Goal: Transaction & Acquisition: Purchase product/service

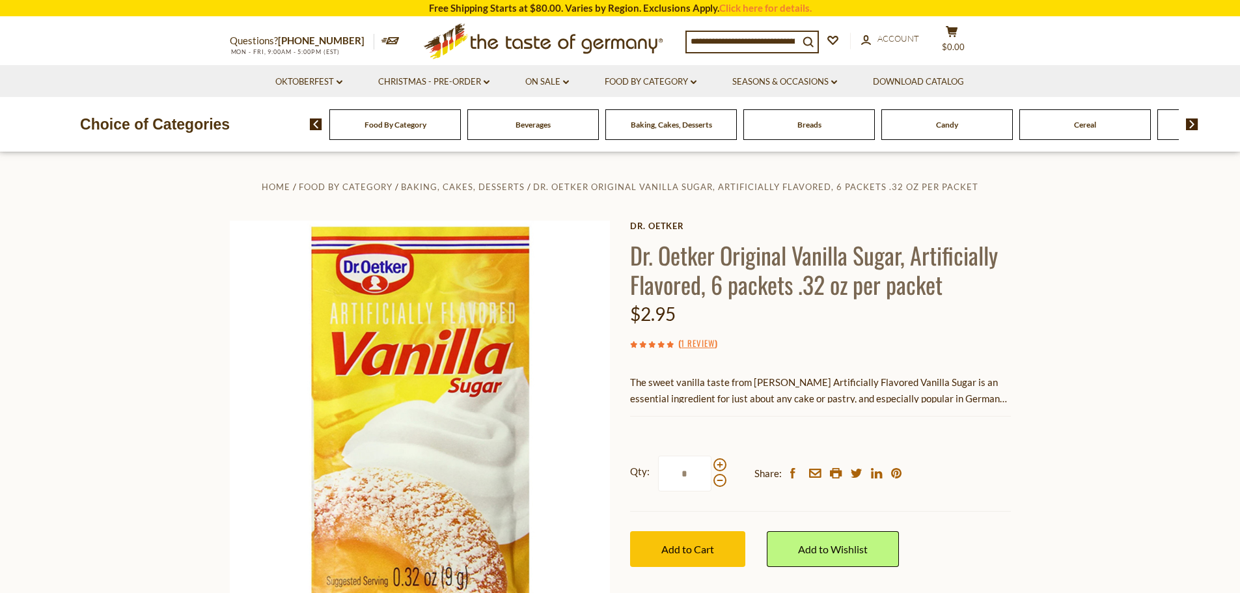
click at [461, 131] on div "Baking, Cakes, Desserts" at bounding box center [394, 124] width 131 height 31
click at [720, 42] on input at bounding box center [742, 41] width 112 height 18
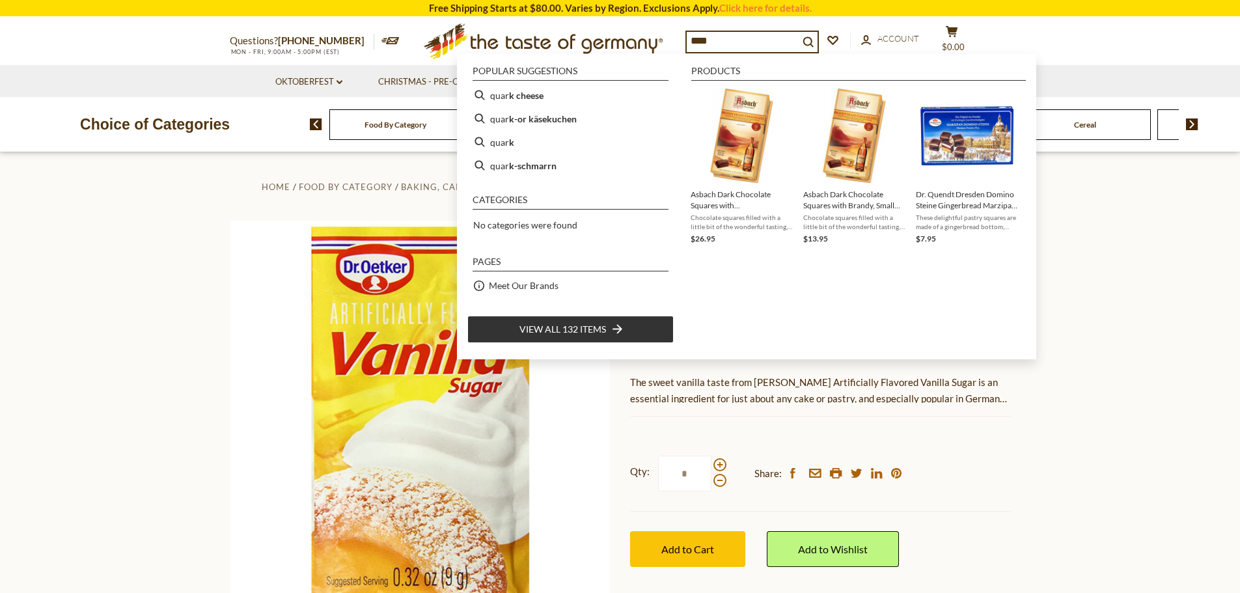
type input "*****"
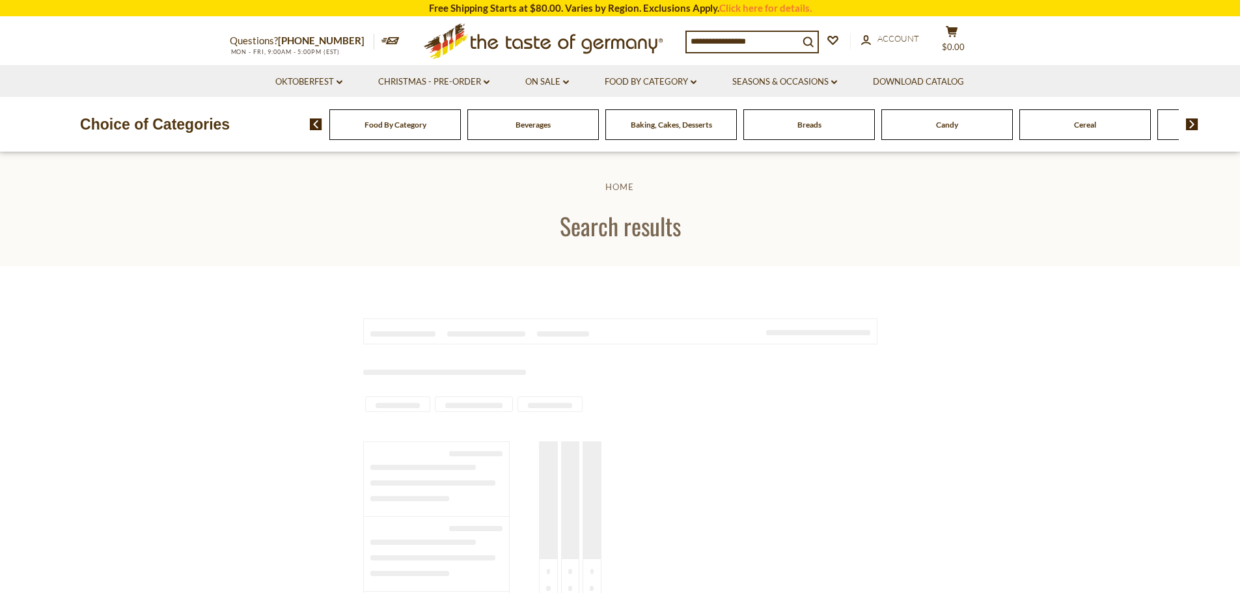
type input "*****"
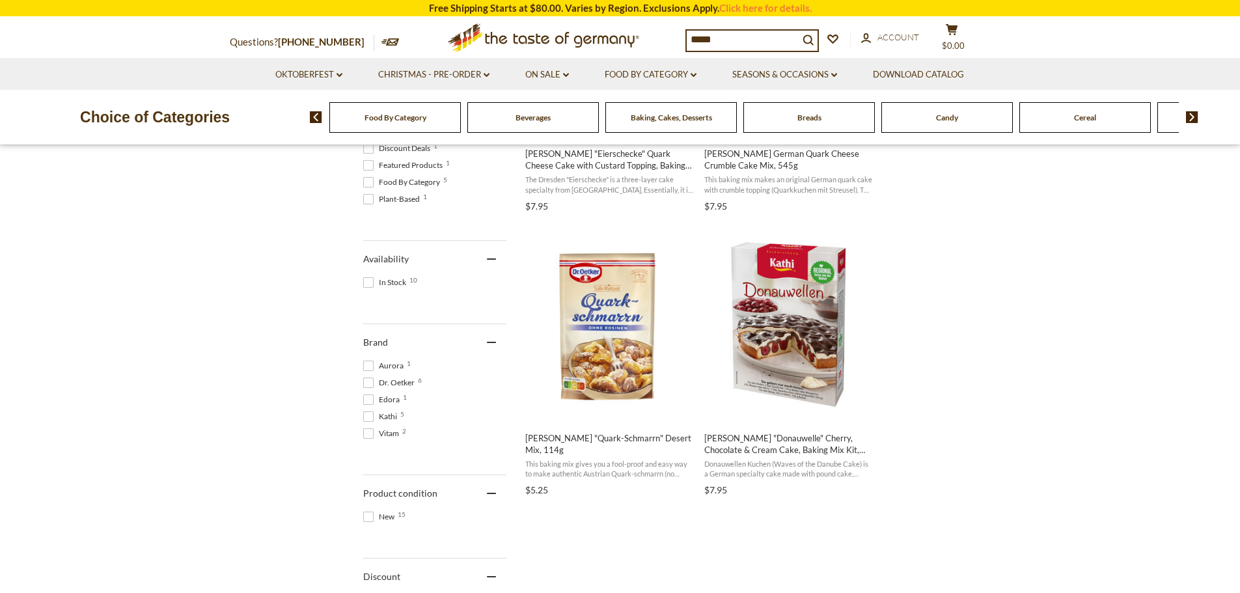
scroll to position [455, 0]
click at [618, 326] on img "Dr. Oetker" at bounding box center [609, 323] width 172 height 172
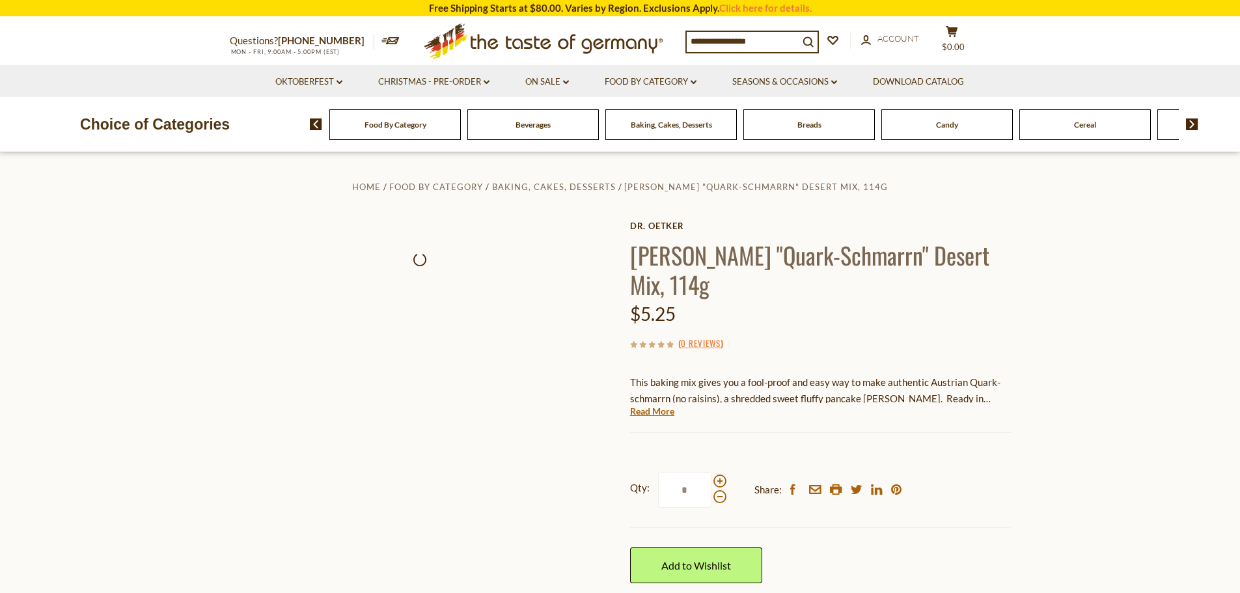
click at [594, 398] on div "Home Food By Category Baking, Cakes, Desserts Dr. Oetker "Quark-Schmarrn" Deser…" at bounding box center [620, 469] width 800 height 583
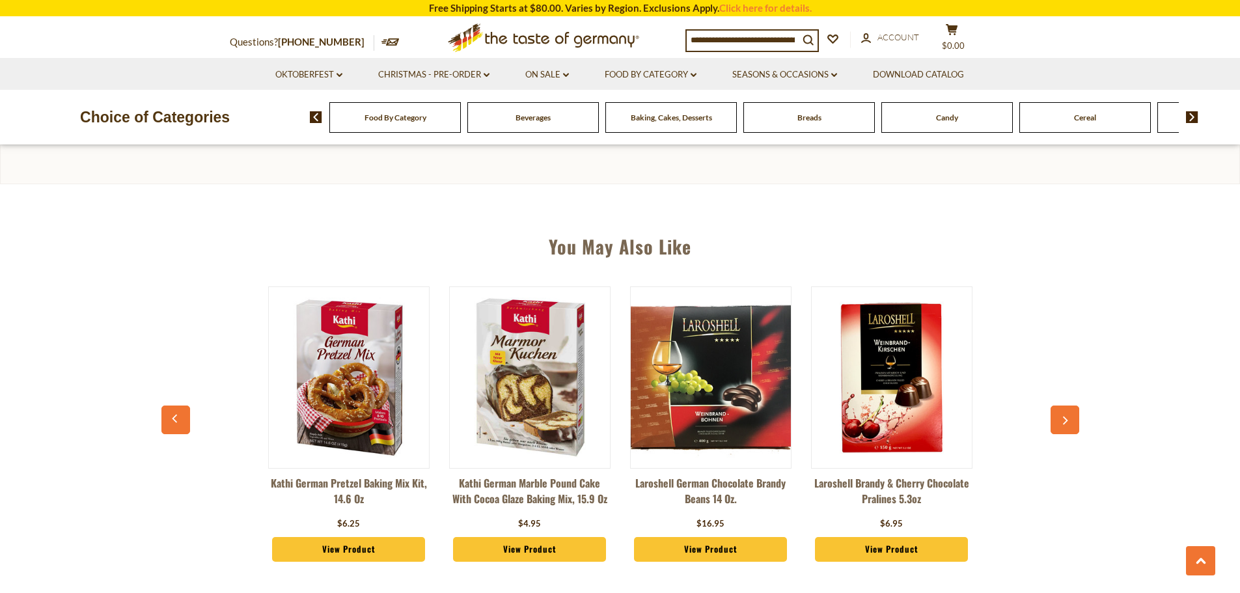
scroll to position [781, 0]
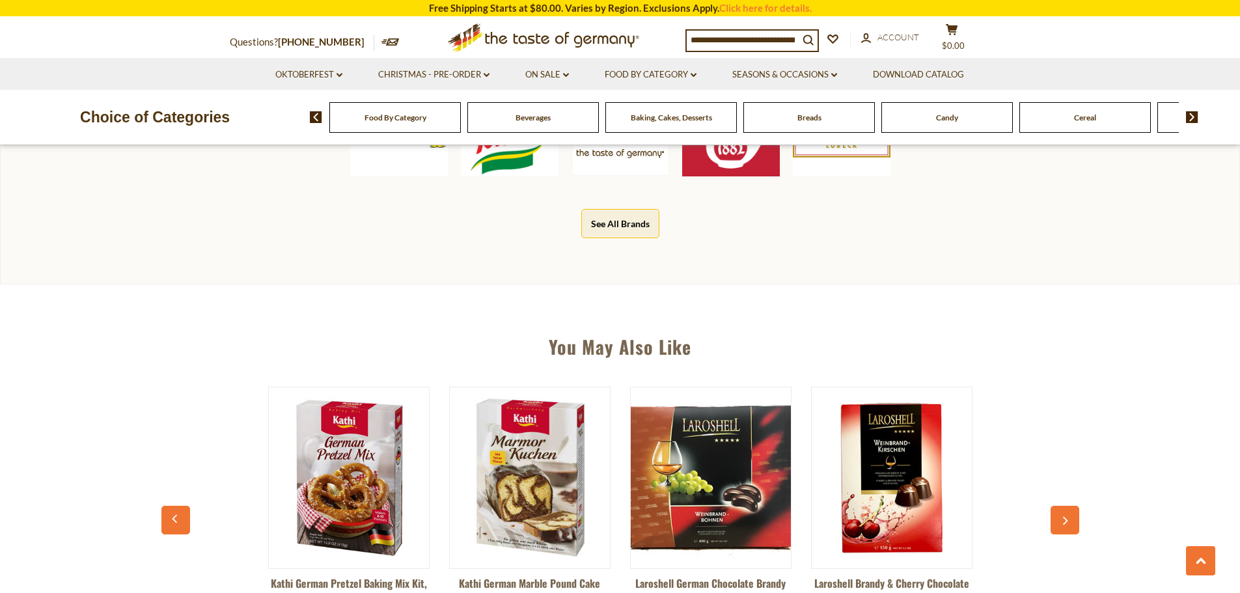
click at [319, 496] on img at bounding box center [349, 478] width 160 height 160
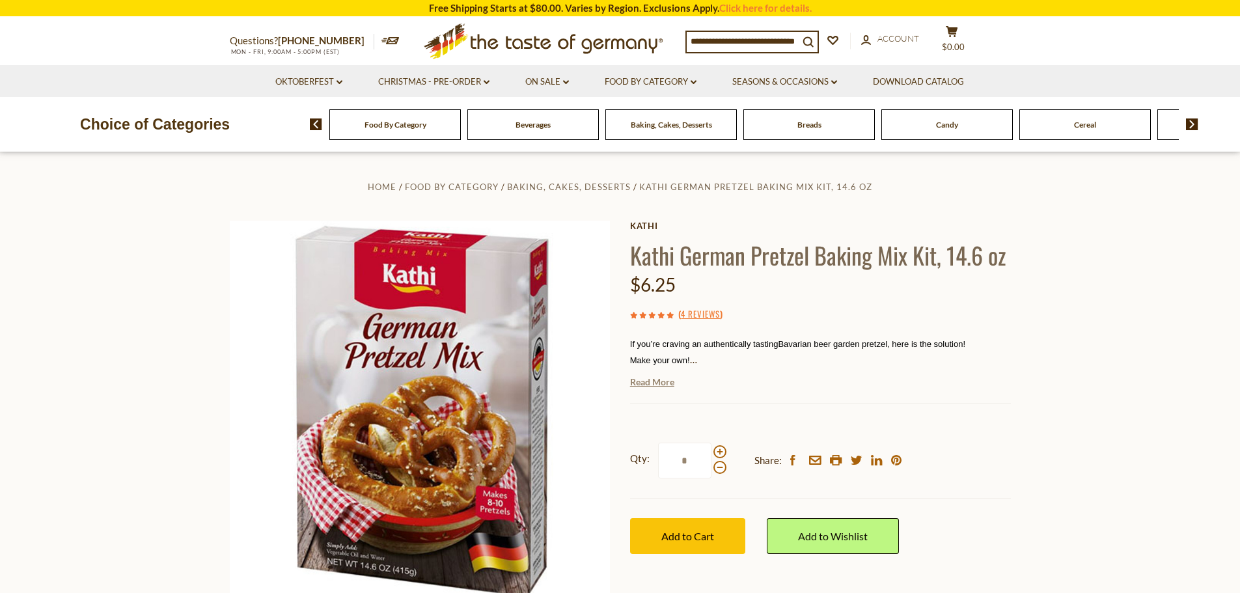
click at [645, 385] on link "Read More" at bounding box center [652, 381] width 44 height 13
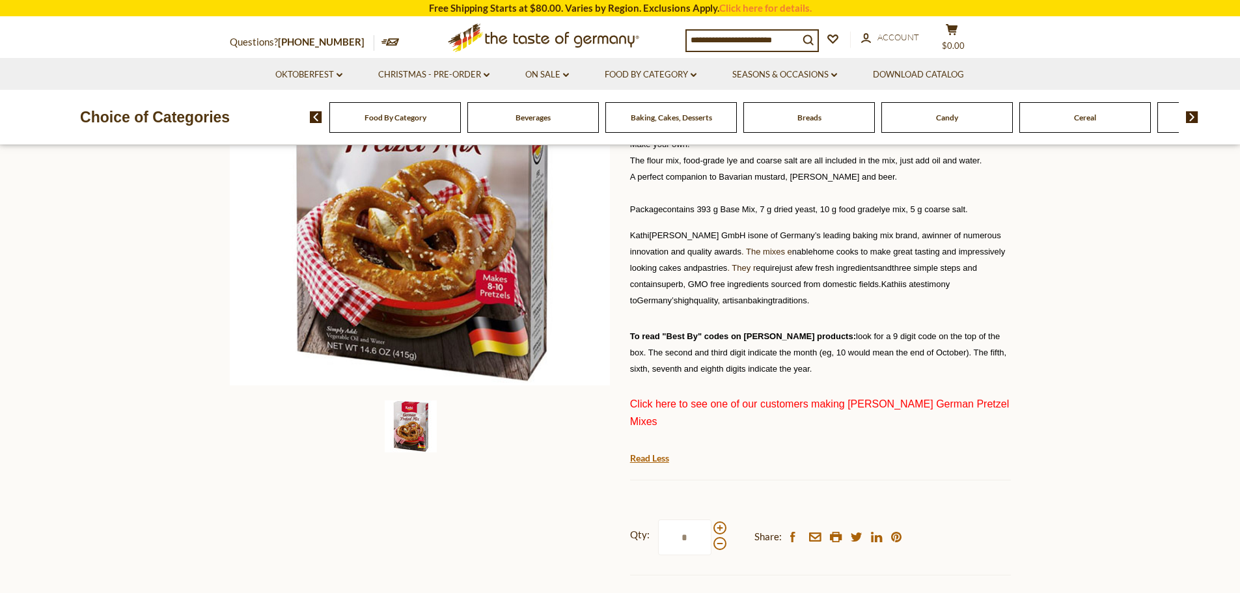
scroll to position [455, 0]
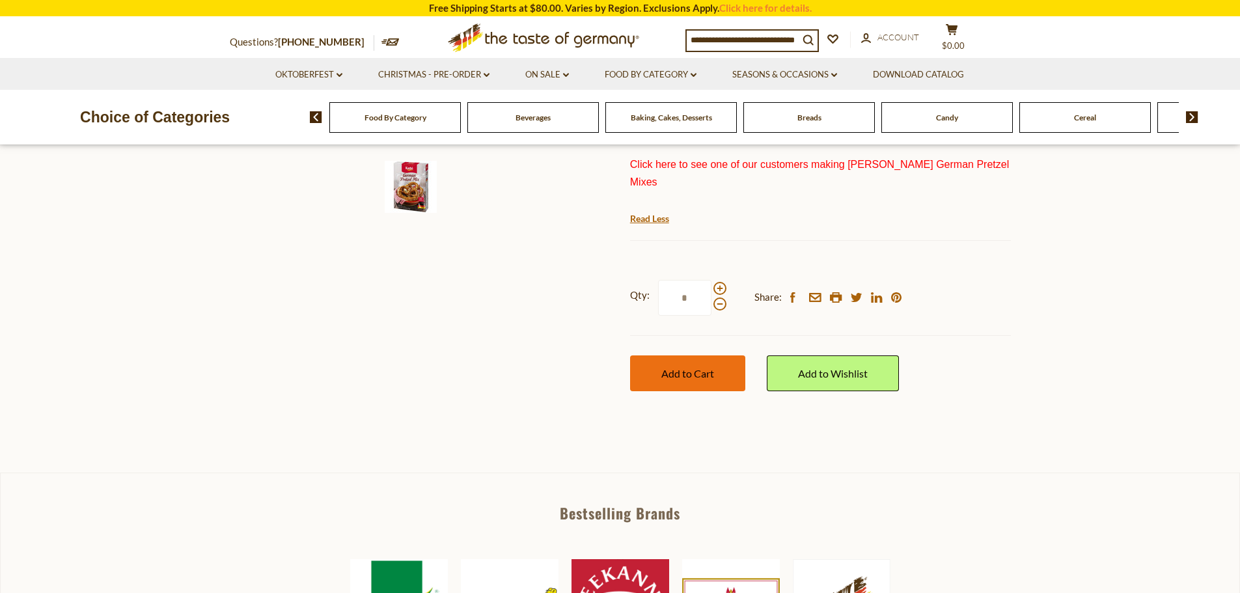
click at [686, 355] on button "Add to Cart" at bounding box center [687, 373] width 115 height 36
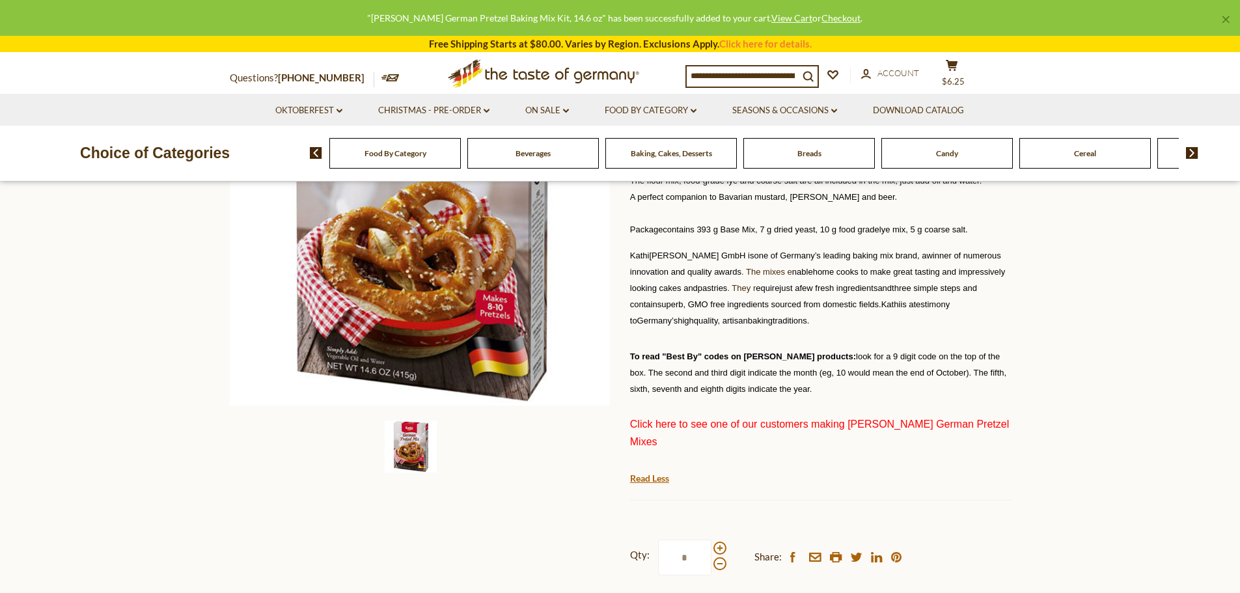
scroll to position [195, 0]
click at [461, 161] on div "Breads" at bounding box center [394, 153] width 131 height 31
click at [461, 162] on div "Baking, Cakes, Desserts" at bounding box center [394, 153] width 131 height 31
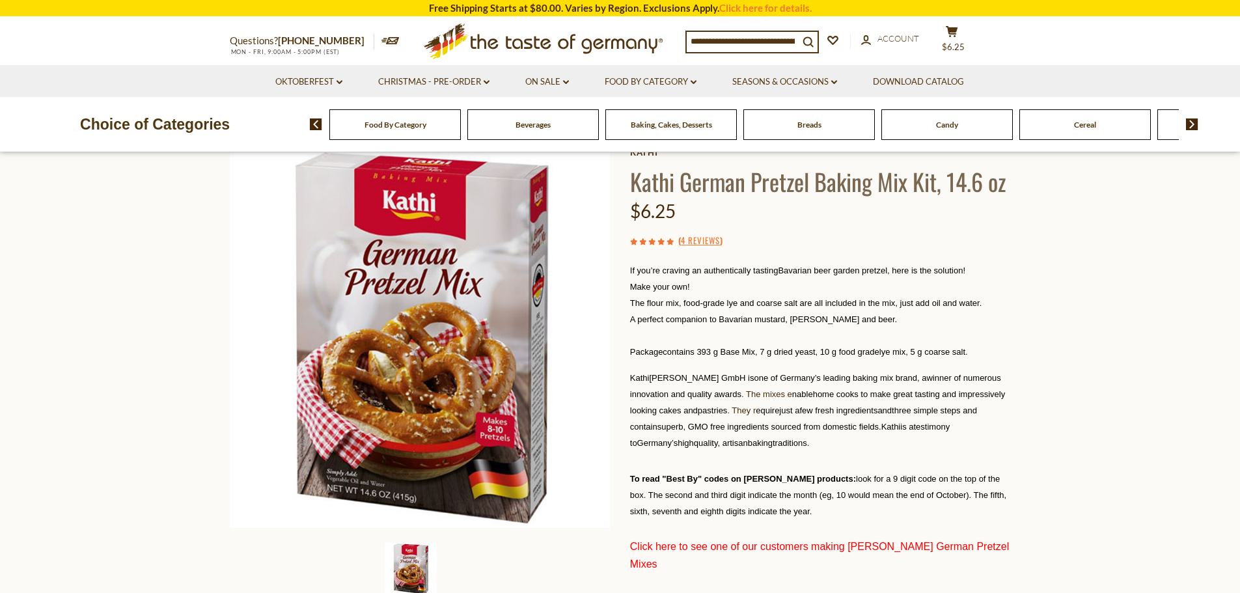
scroll to position [0, 0]
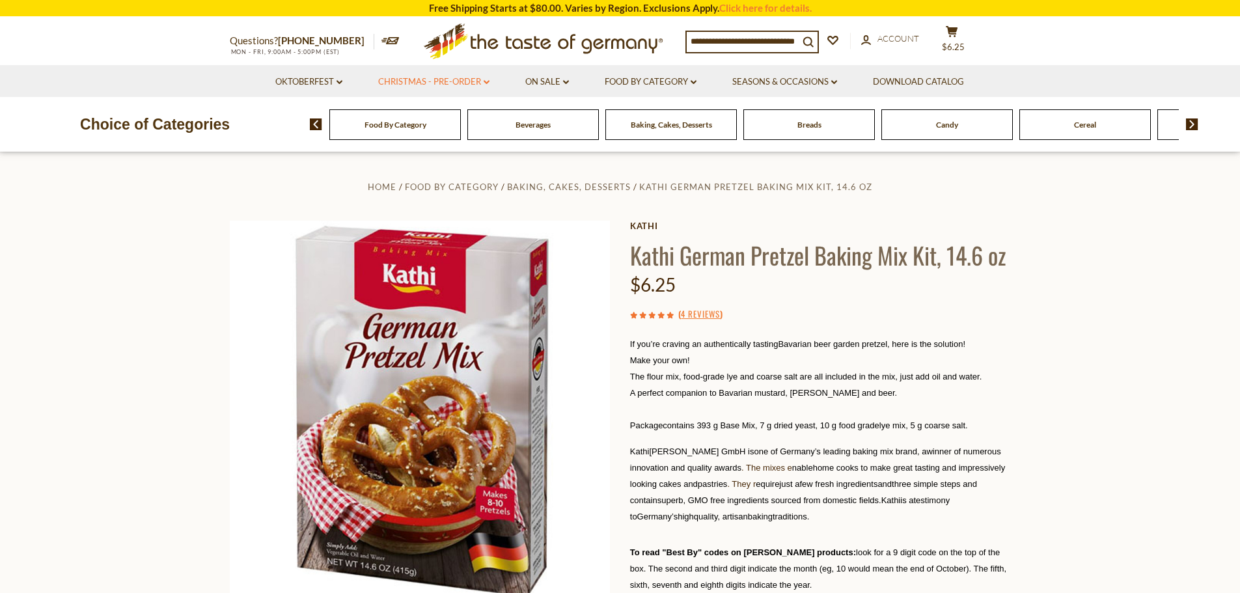
click at [480, 81] on link "Christmas - PRE-ORDER dropdown_arrow" at bounding box center [433, 82] width 111 height 14
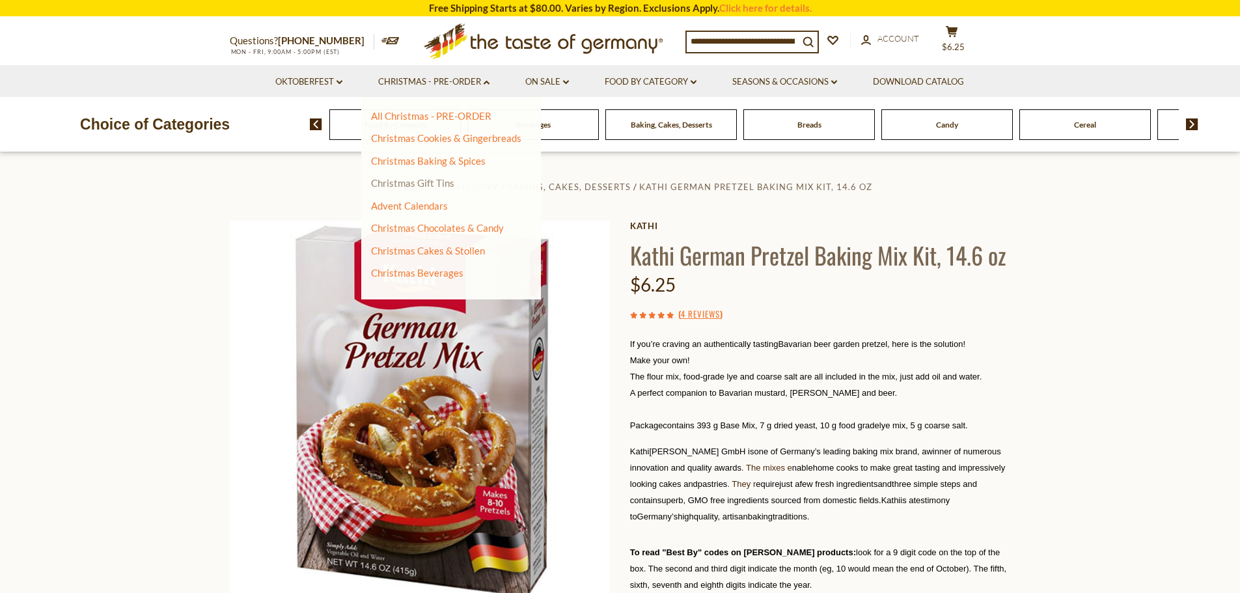
click at [428, 181] on link "Christmas Gift Tins" at bounding box center [412, 183] width 83 height 12
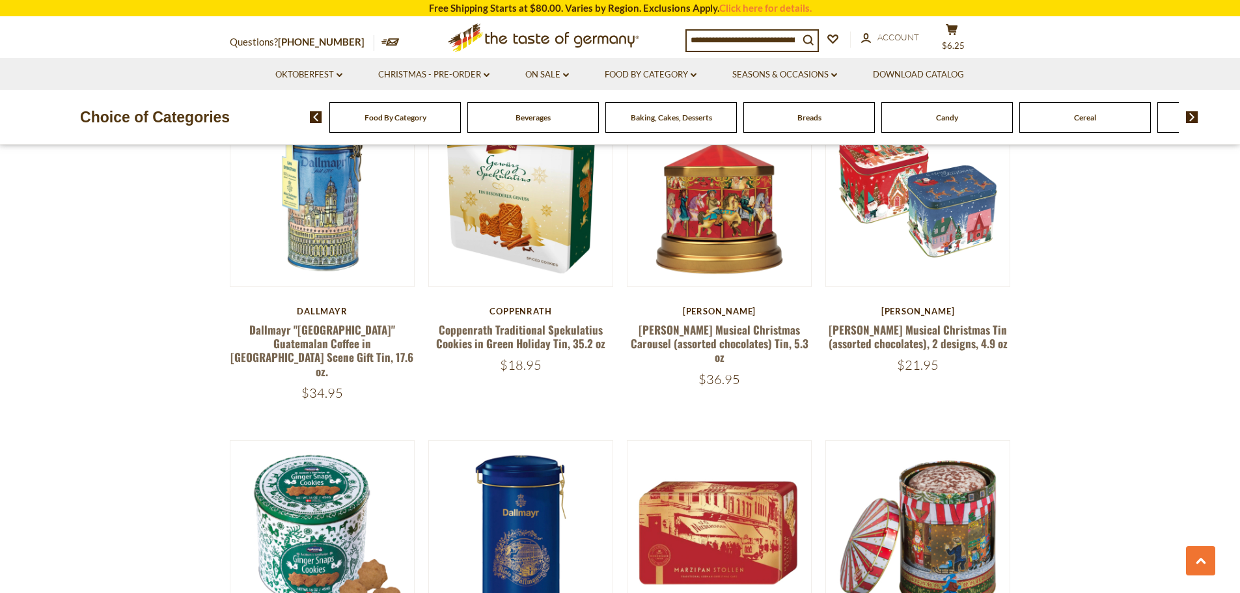
scroll to position [1041, 0]
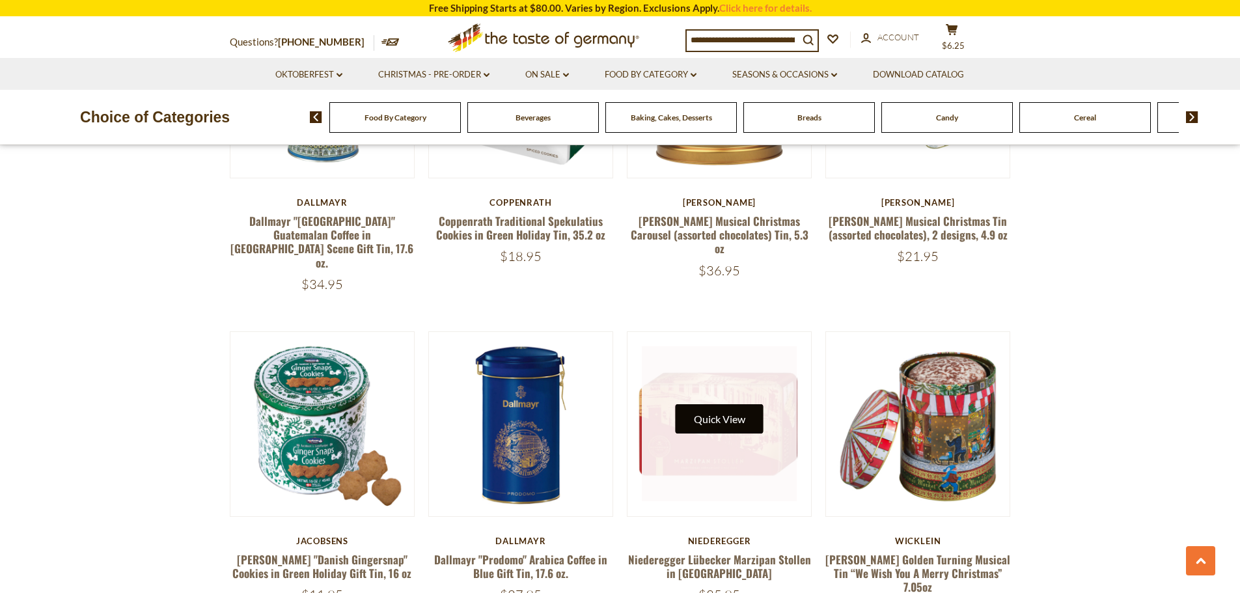
click at [694, 404] on button "Quick View" at bounding box center [719, 418] width 88 height 29
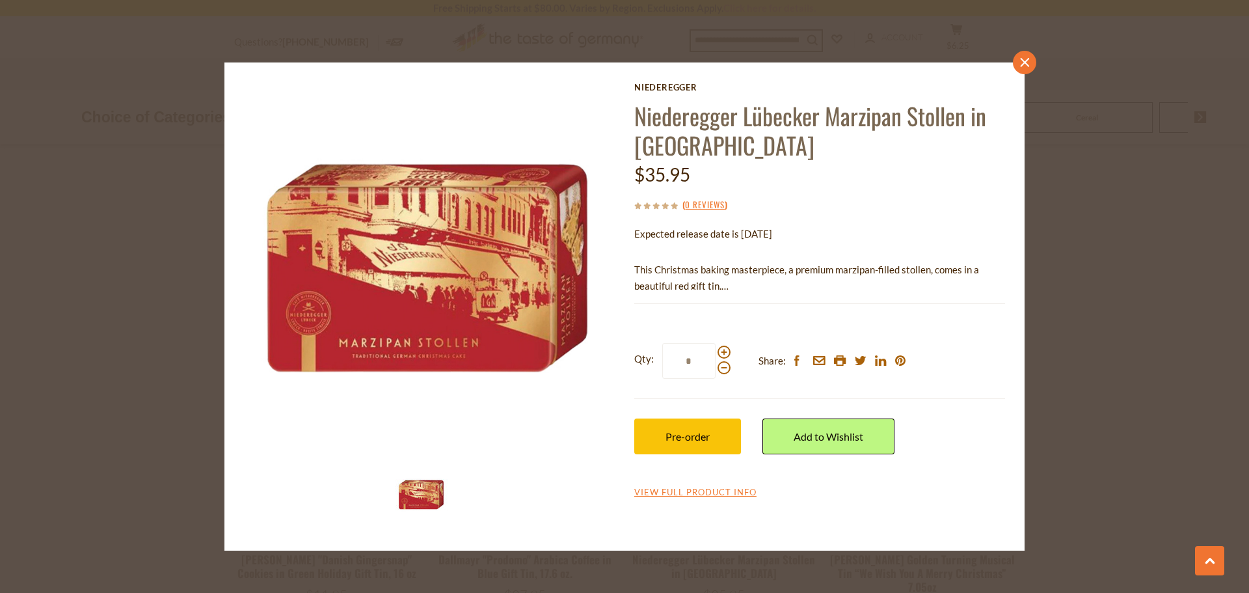
click at [1019, 67] on link "close" at bounding box center [1024, 62] width 23 height 23
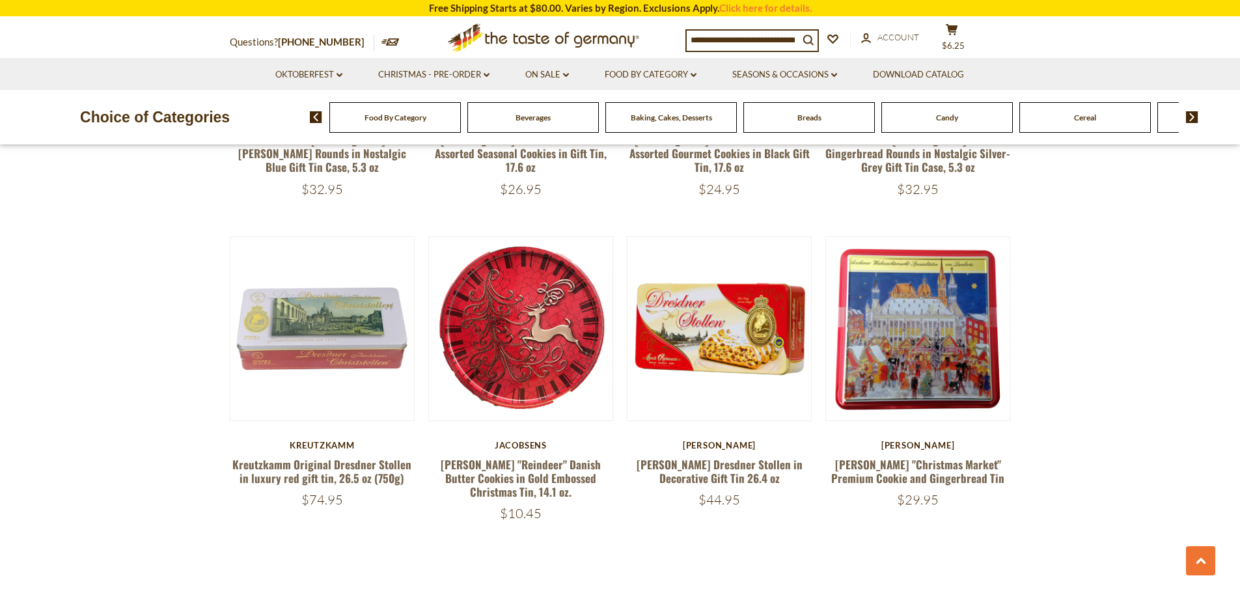
scroll to position [3058, 0]
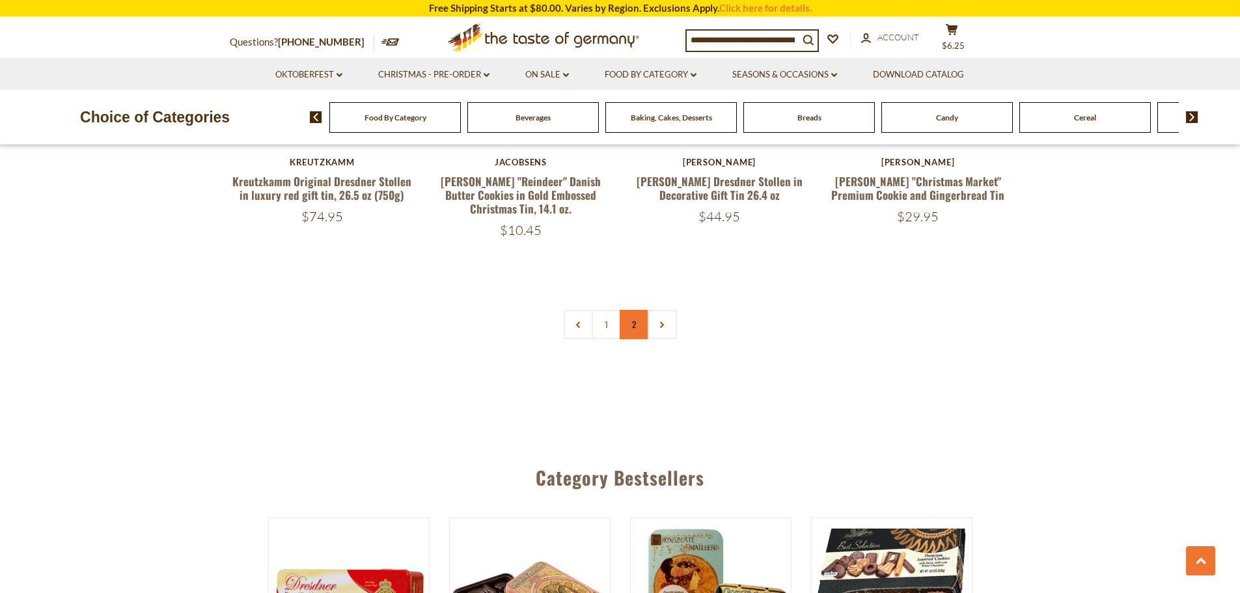
click at [639, 310] on link "2" at bounding box center [633, 324] width 29 height 29
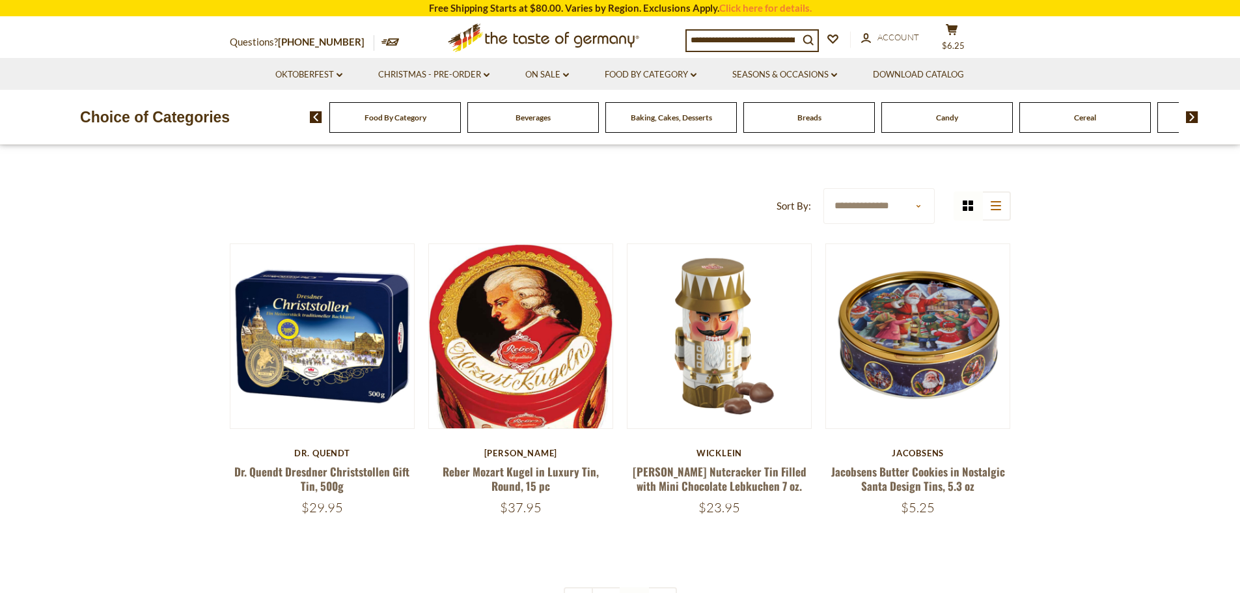
scroll to position [0, 0]
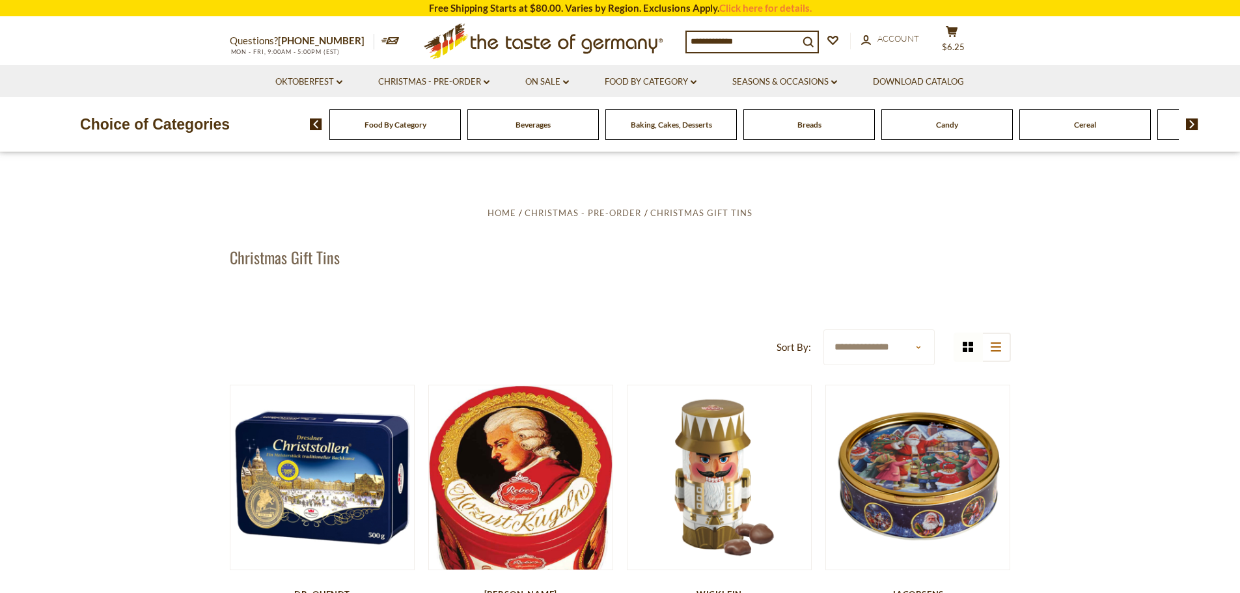
click at [735, 42] on input at bounding box center [742, 41] width 112 height 18
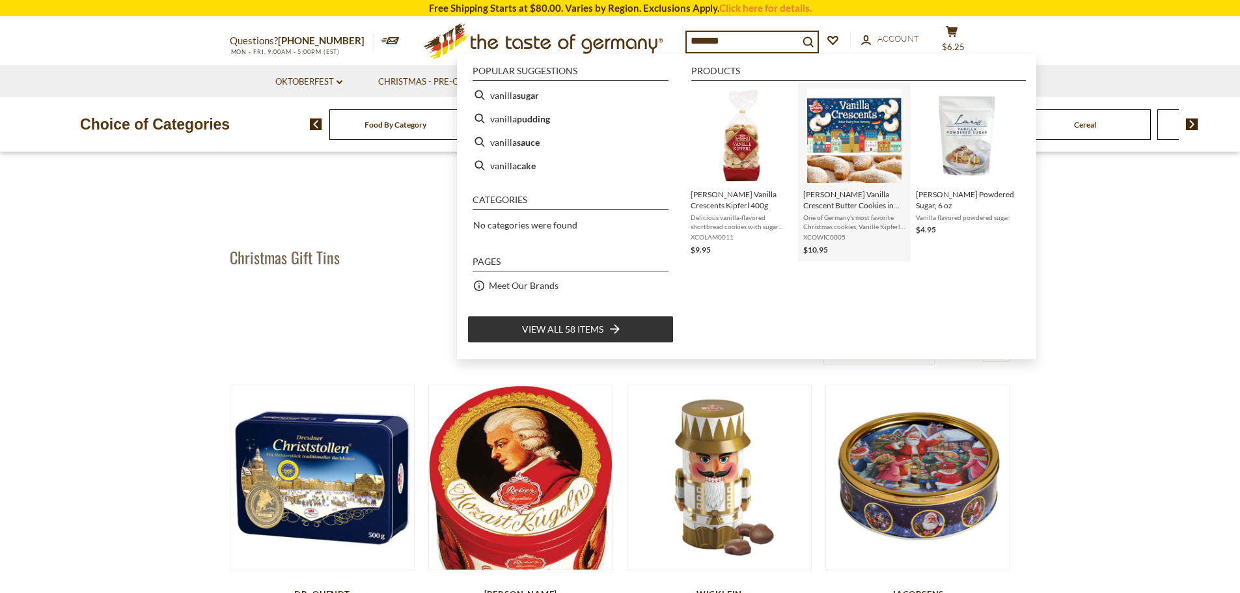
type input "*******"
click at [846, 200] on span "Wicklein Vanilla Crescent Butter Cookies in Gift Pack 5.3 oz" at bounding box center [854, 200] width 102 height 22
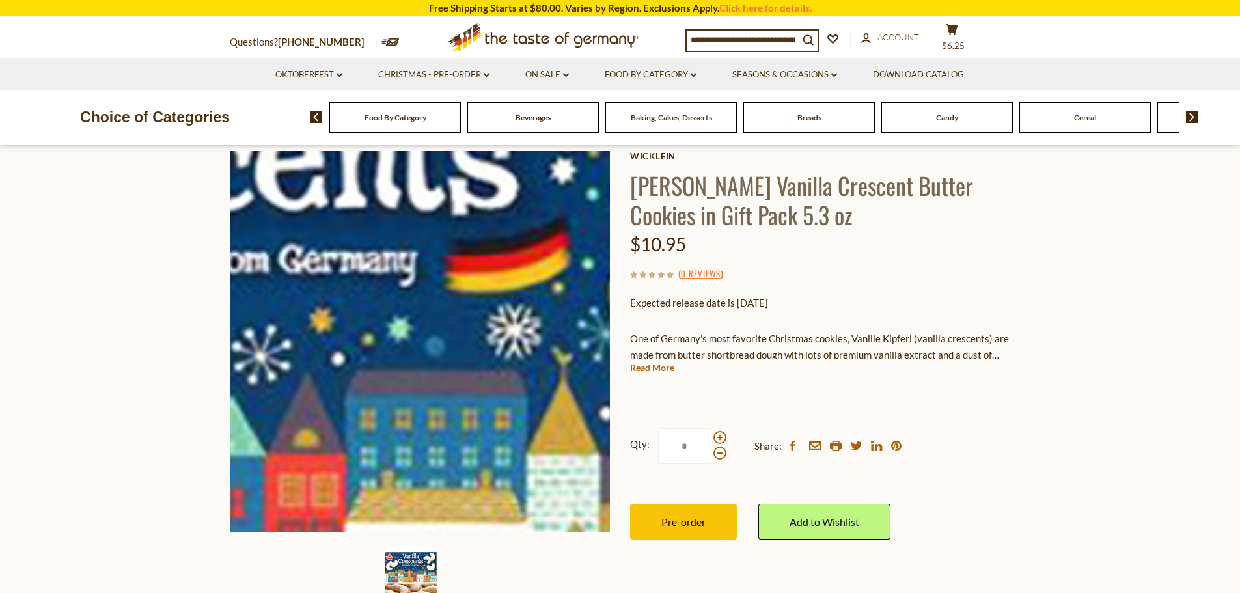
scroll to position [65, 0]
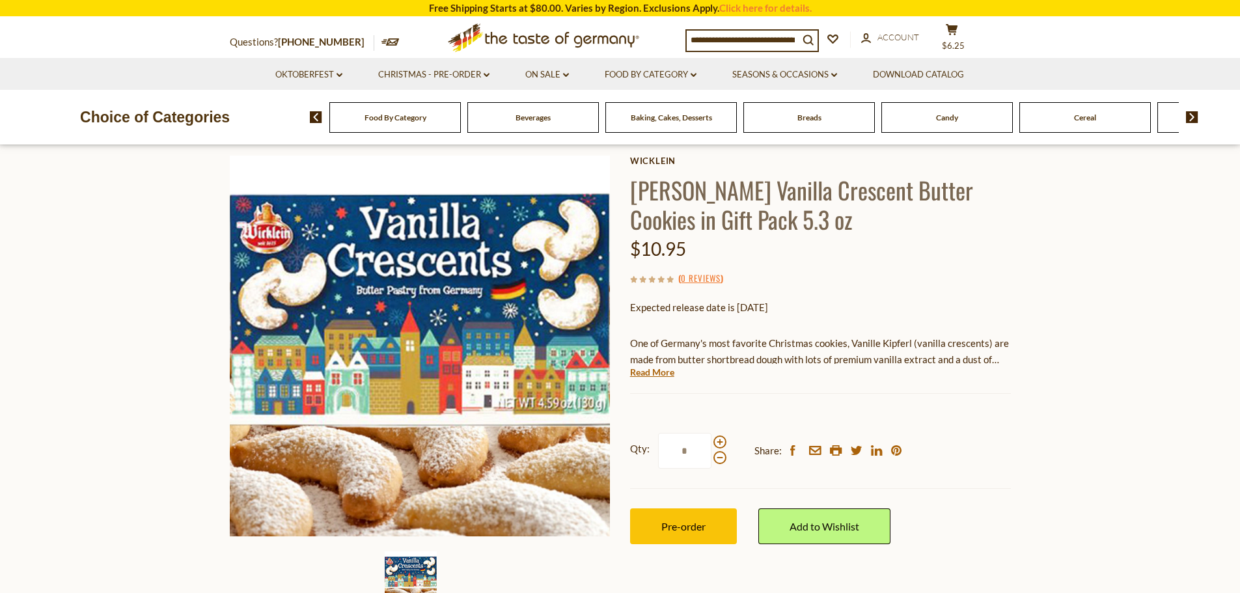
click at [709, 40] on input at bounding box center [742, 40] width 112 height 18
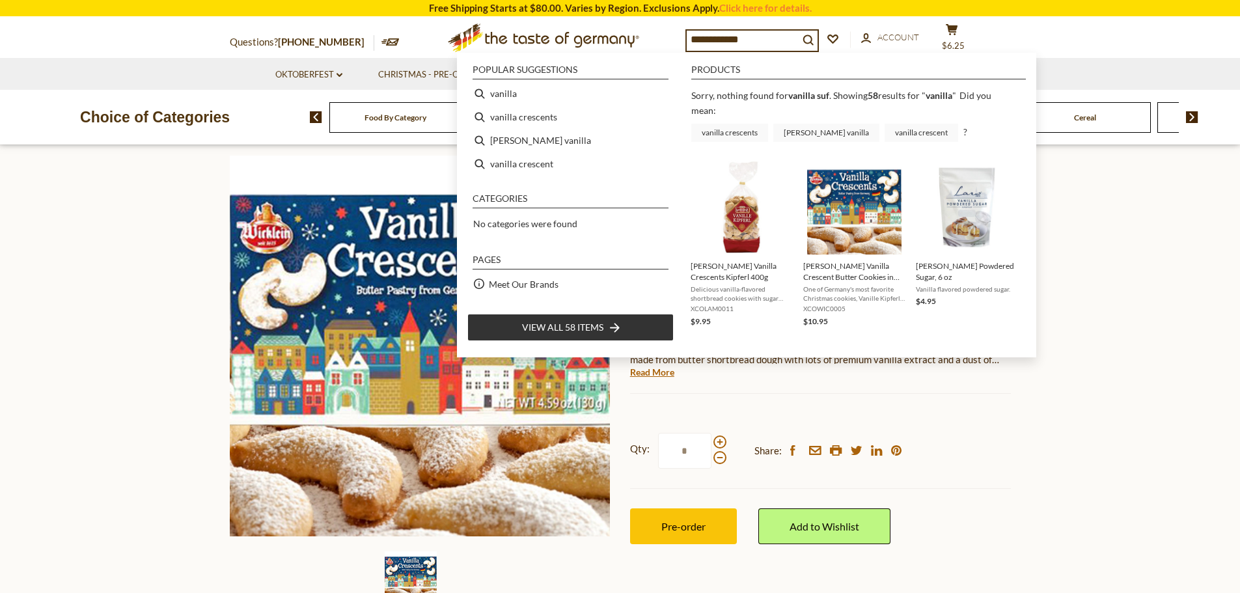
type input "**********"
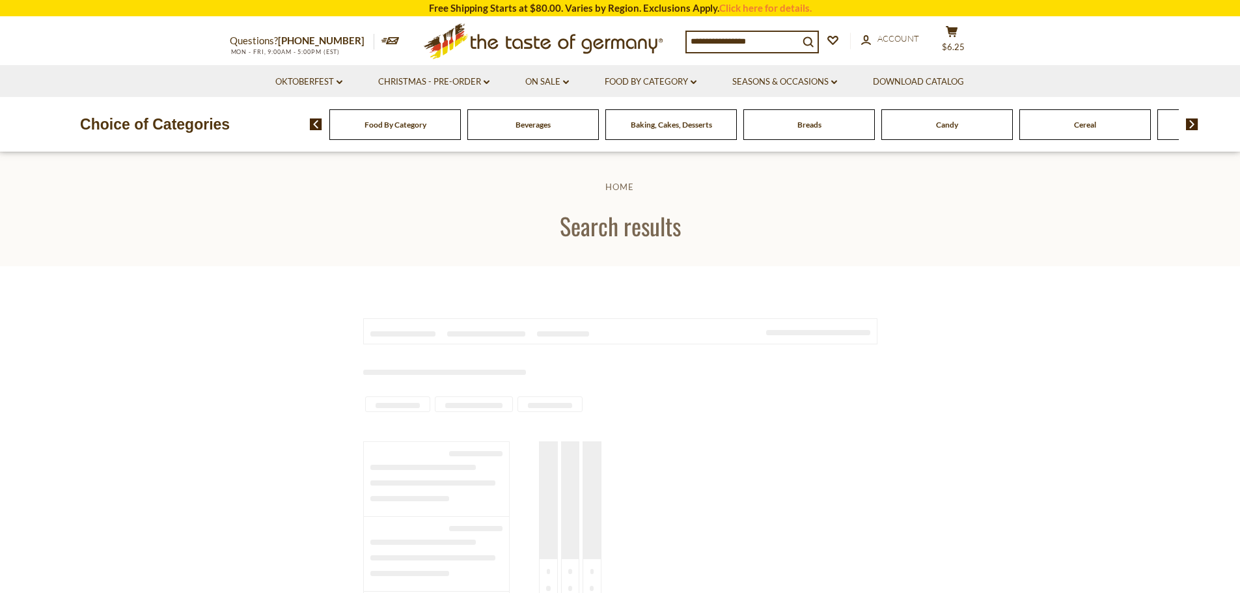
type input "**********"
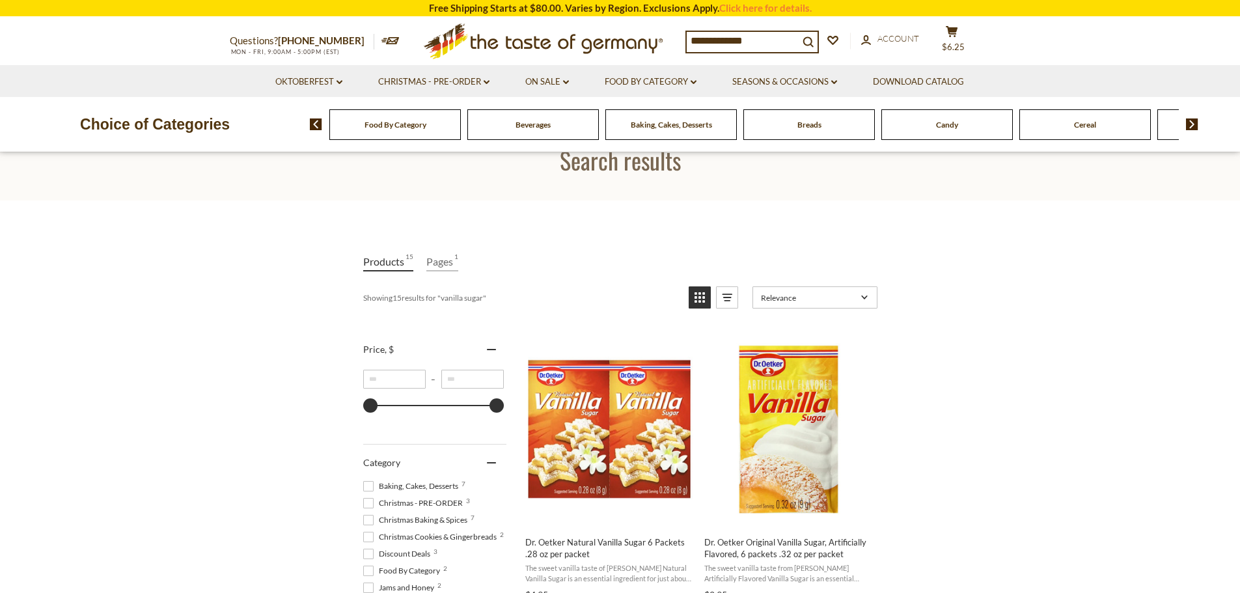
scroll to position [195, 0]
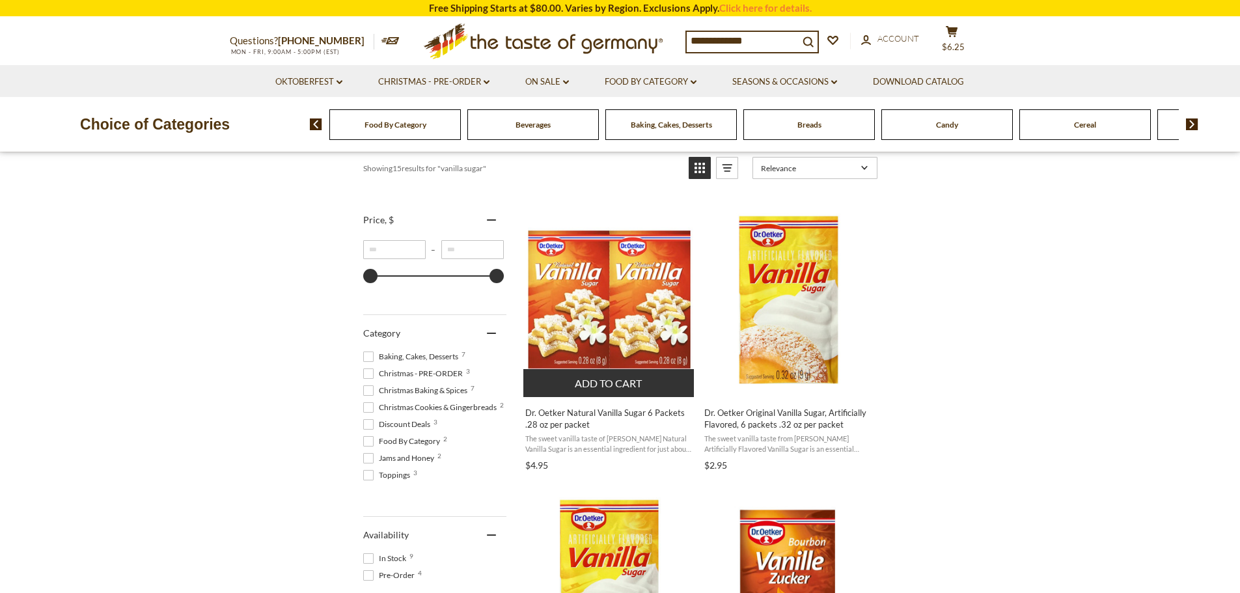
click at [579, 383] on button "Add to cart" at bounding box center [608, 383] width 171 height 28
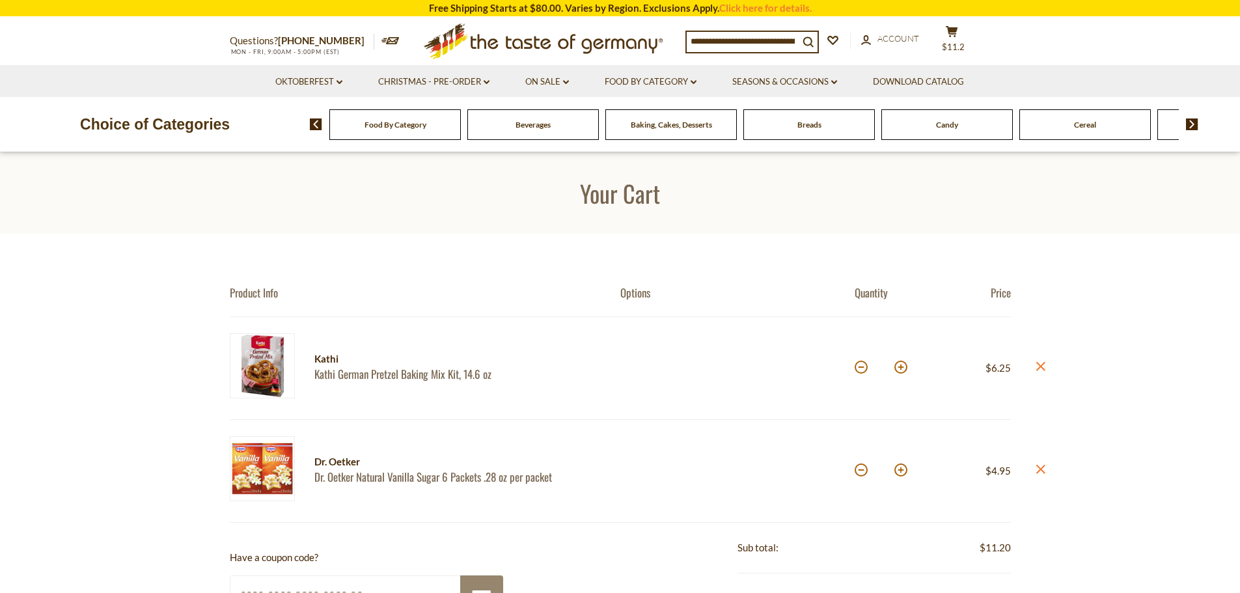
click at [717, 36] on input at bounding box center [742, 41] width 112 height 18
click at [720, 36] on input at bounding box center [742, 41] width 112 height 18
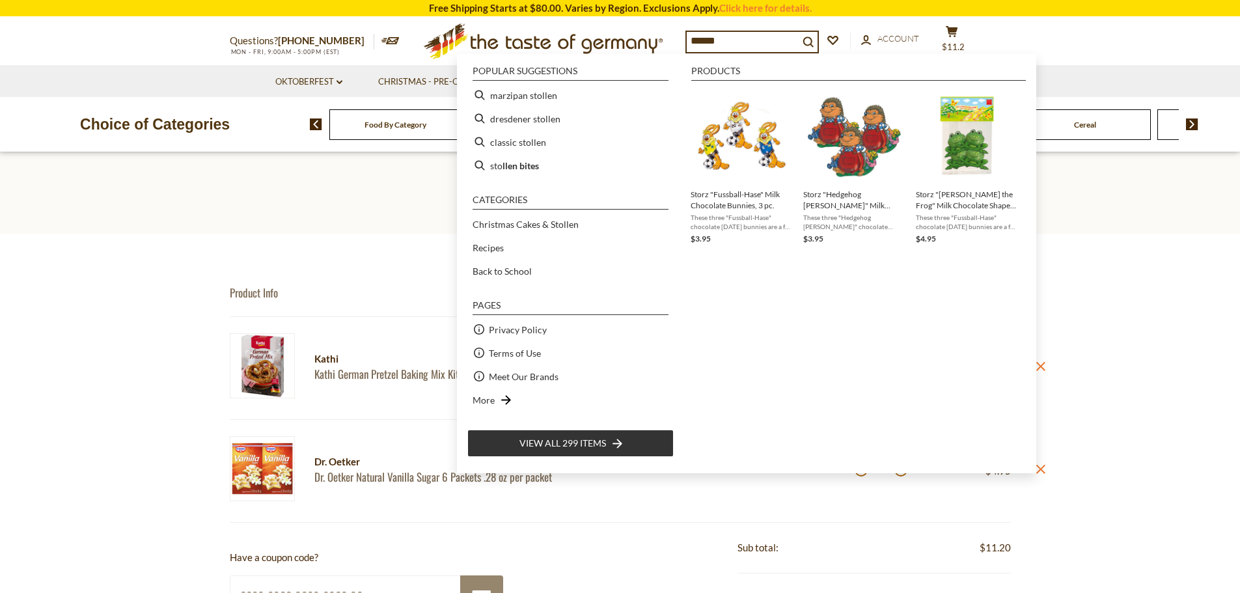
type input "*******"
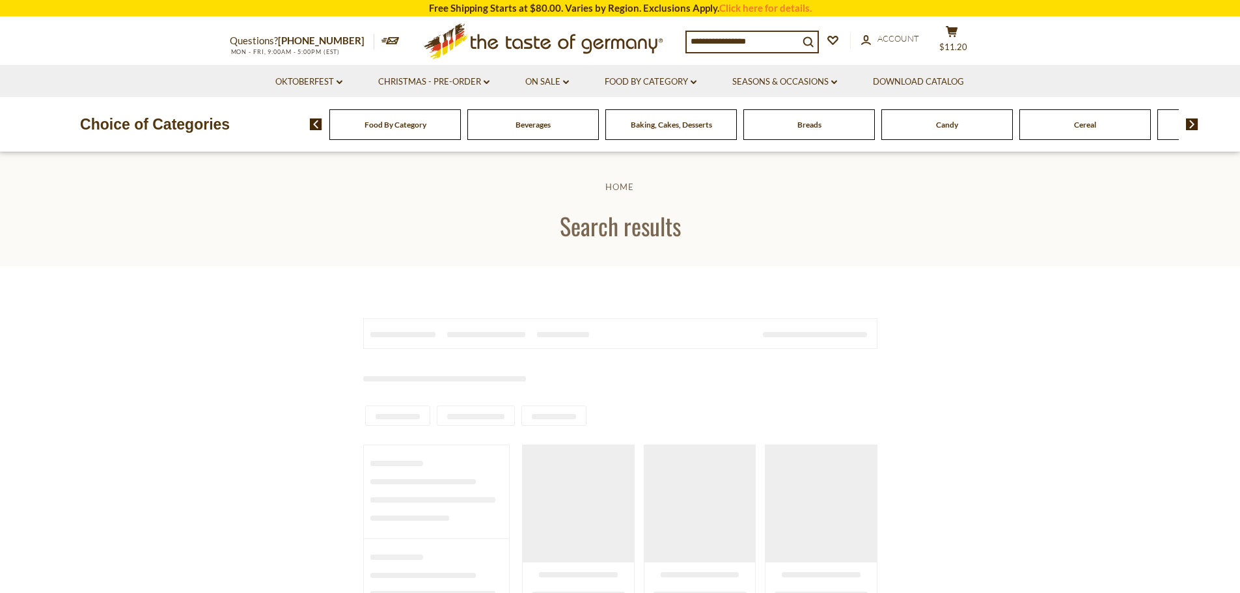
type input "*******"
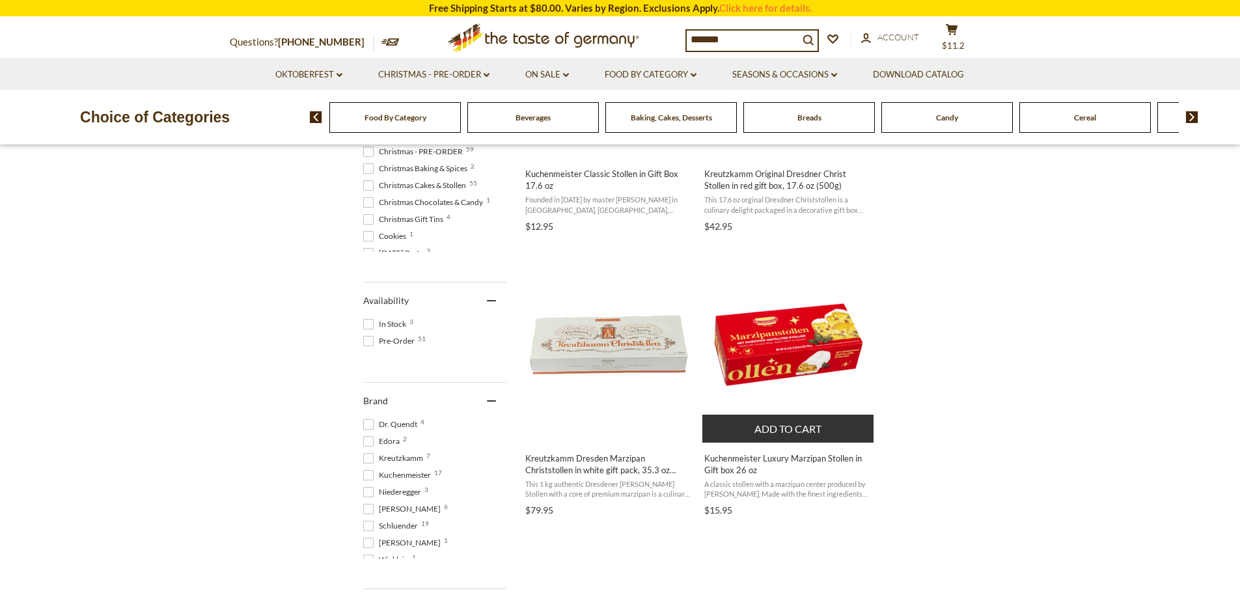
scroll to position [455, 0]
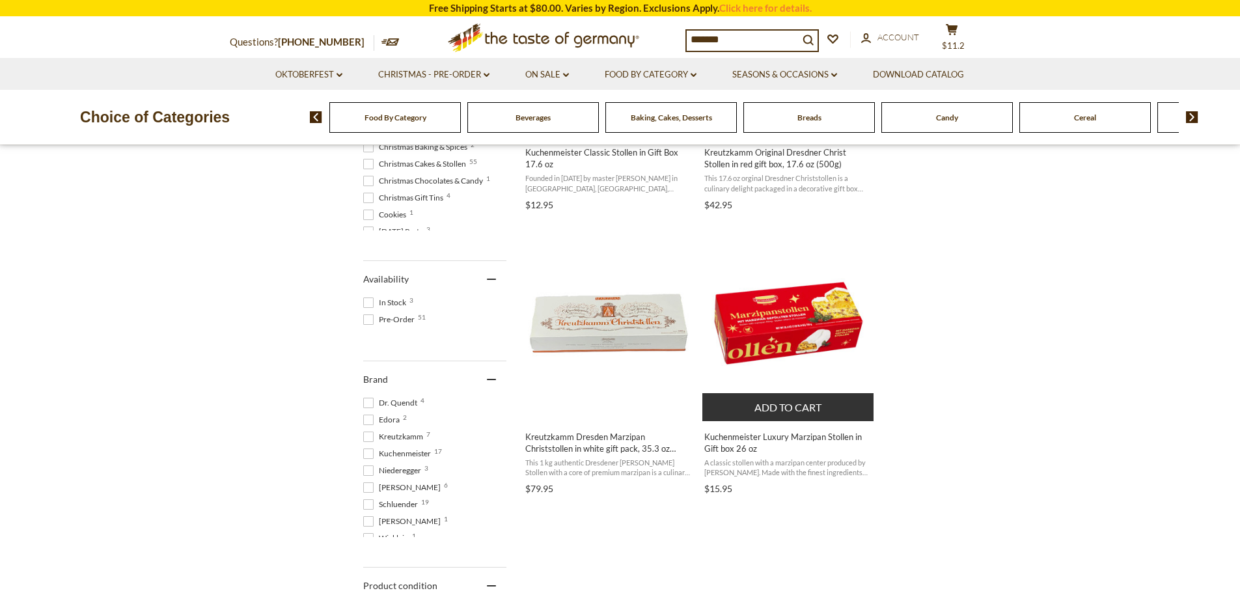
click at [772, 318] on img "Kuchenmeister Luxury Marzipan Stollen in Gift box 26 oz" at bounding box center [788, 323] width 172 height 172
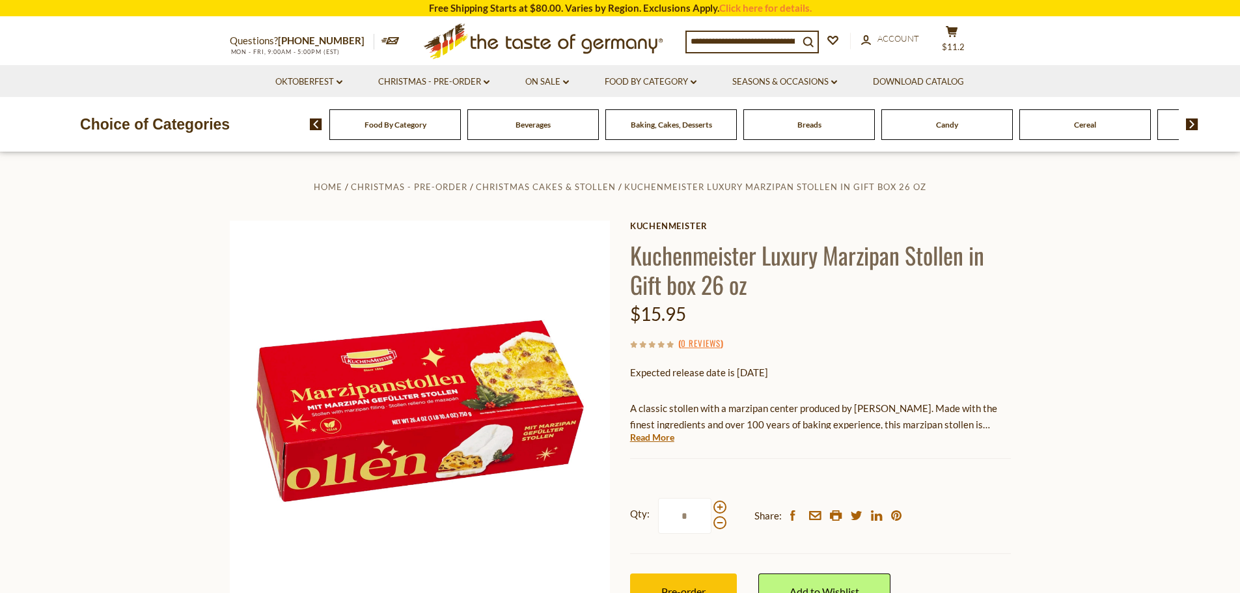
click at [734, 44] on input at bounding box center [742, 41] width 112 height 18
type input "*****"
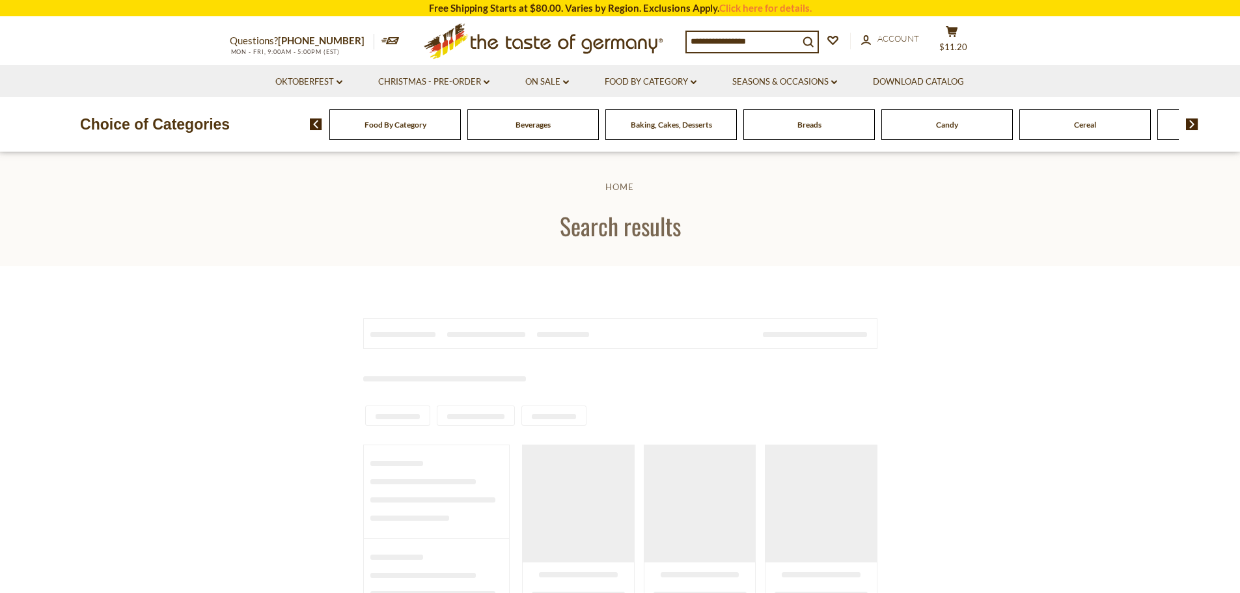
type input "*****"
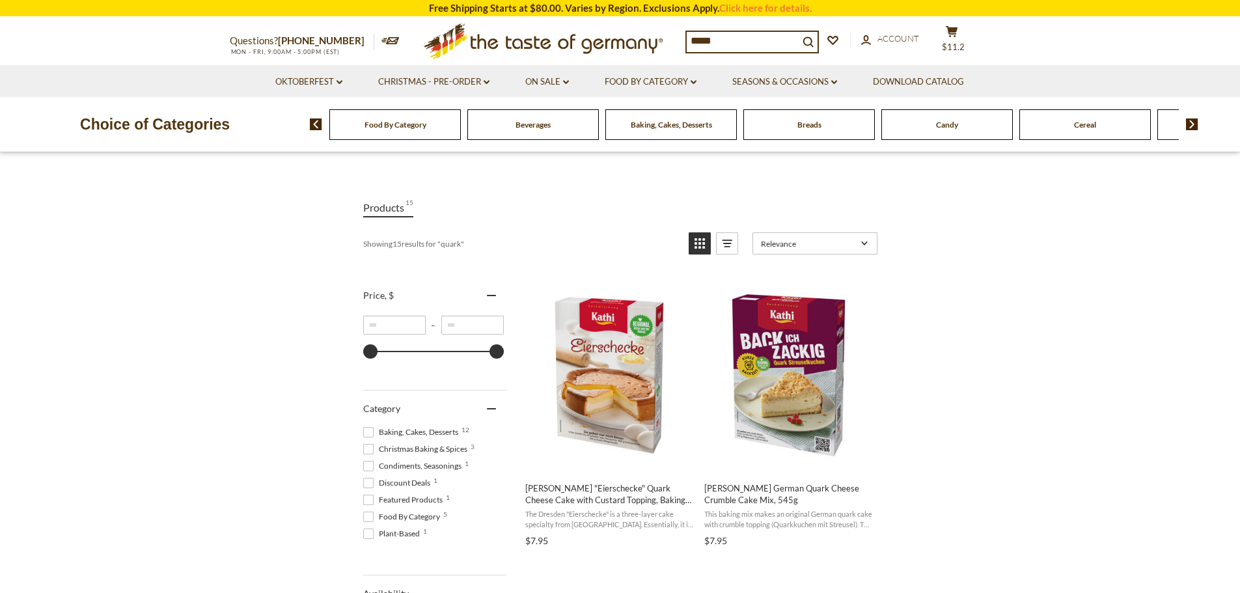
scroll to position [130, 0]
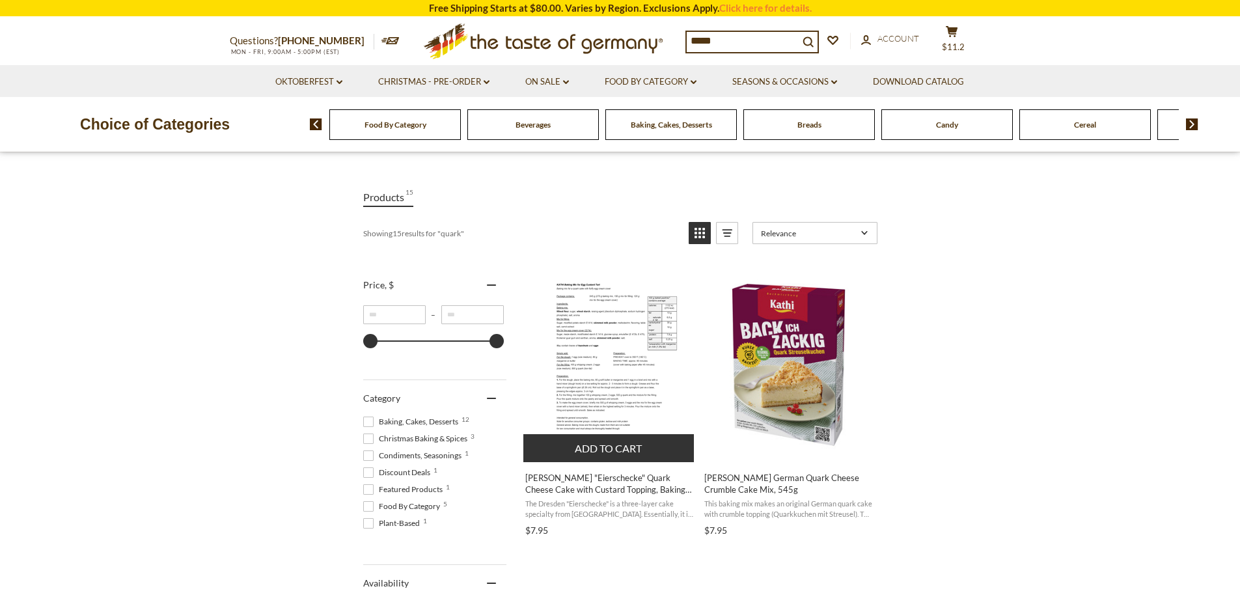
click at [607, 450] on button "Add to cart" at bounding box center [608, 448] width 171 height 28
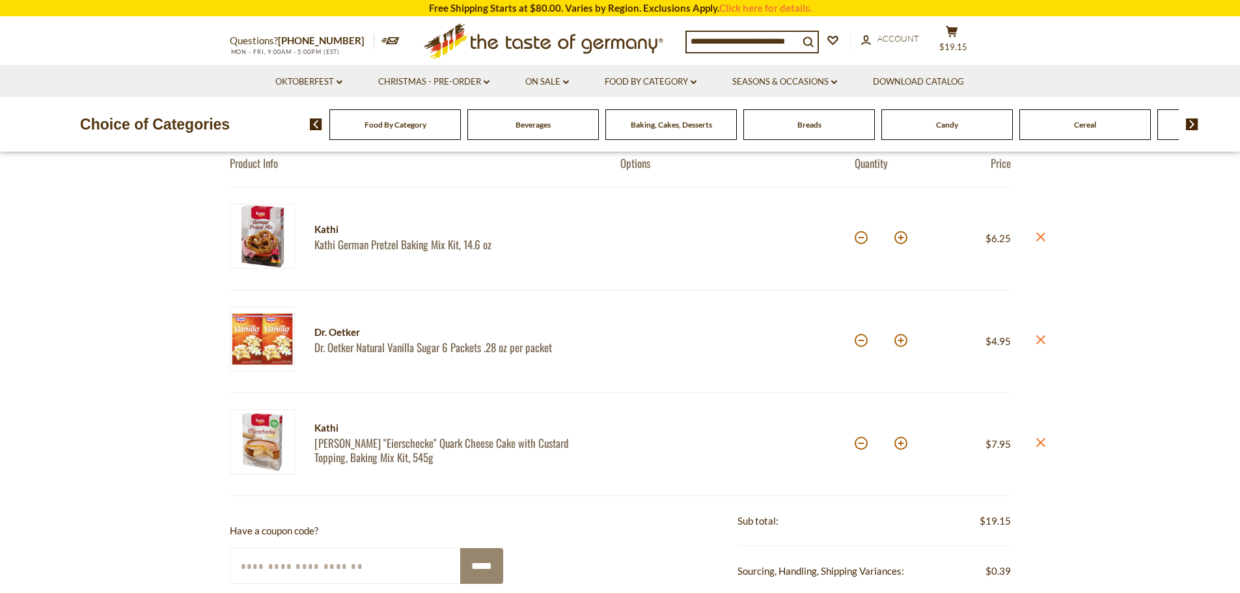
scroll to position [195, 0]
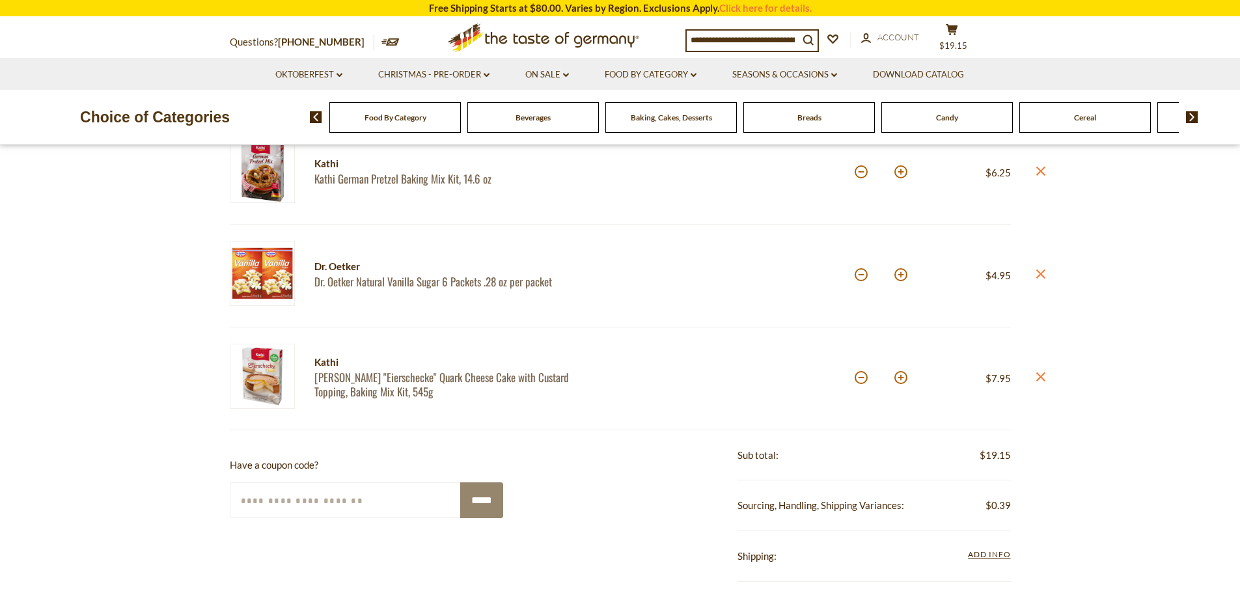
click at [409, 378] on link "Kathi "Eierschecke" Quark Cheese Cake with Custard Topping, Baking Mix Kit, 545g" at bounding box center [455, 384] width 283 height 28
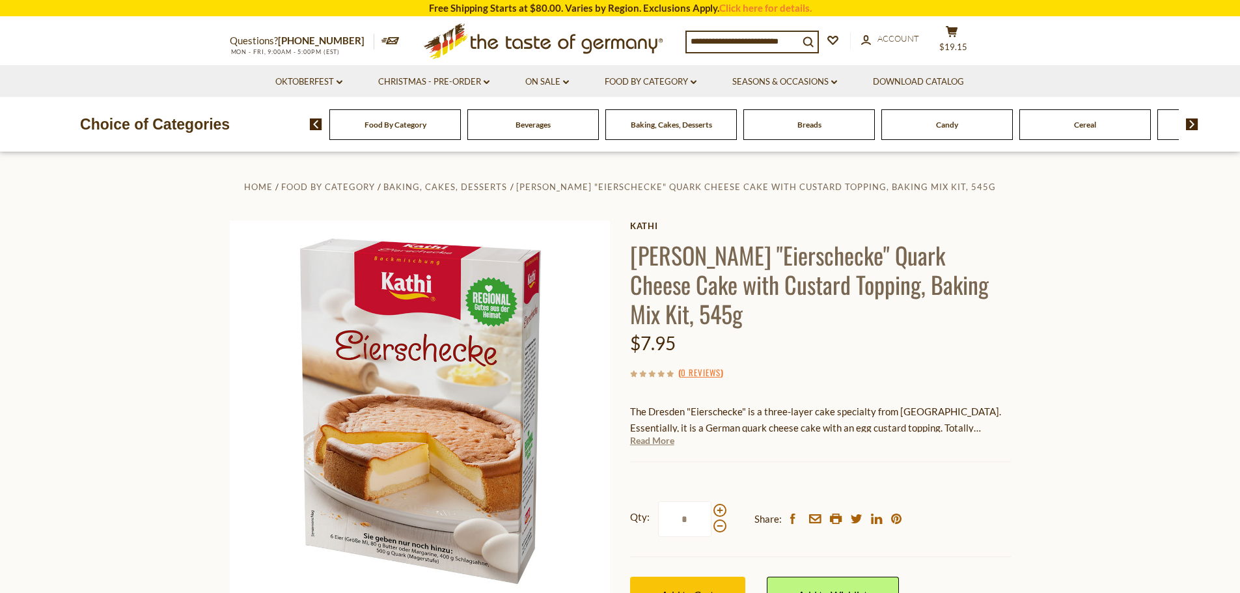
click at [651, 434] on link "Read More" at bounding box center [652, 440] width 44 height 13
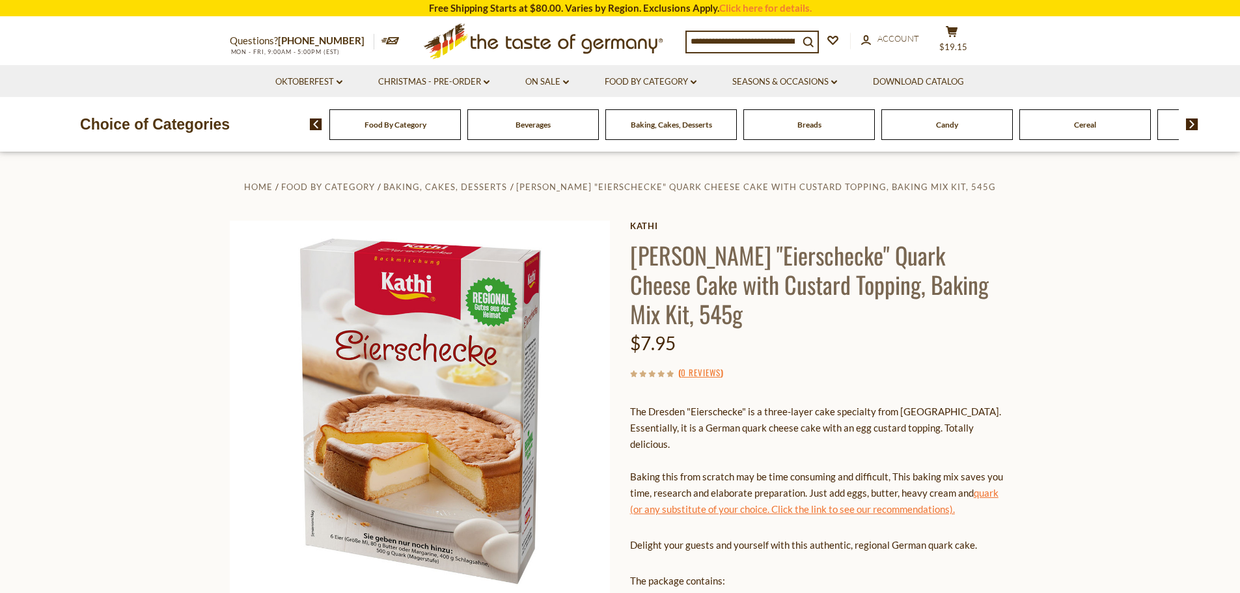
click at [834, 487] on link "quark (or any substitute of your choice. Click the link to see our recommendati…" at bounding box center [814, 501] width 368 height 28
